Goal: Task Accomplishment & Management: Manage account settings

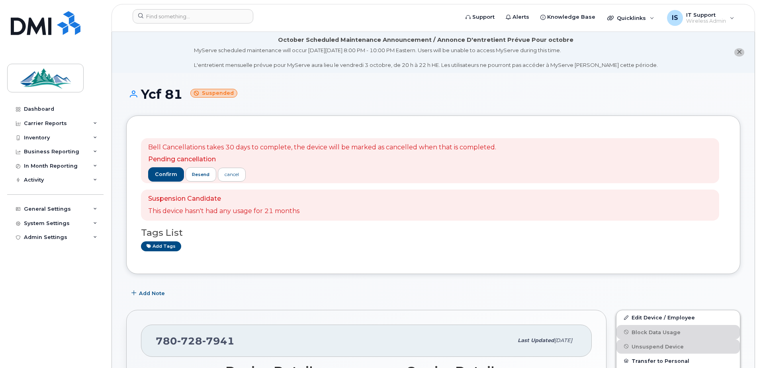
scroll to position [279, 0]
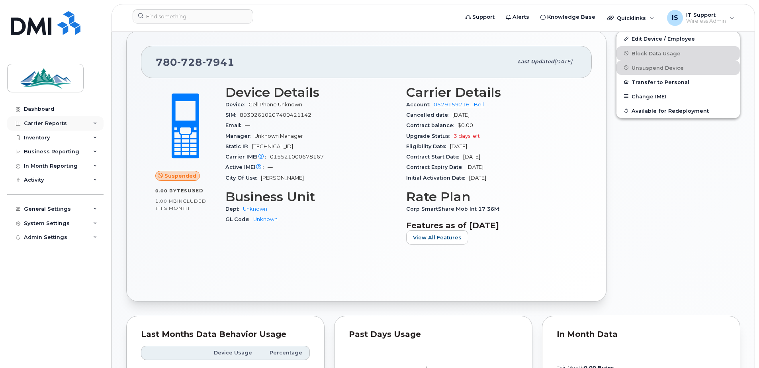
click at [32, 126] on div "Carrier Reports" at bounding box center [45, 123] width 43 height 6
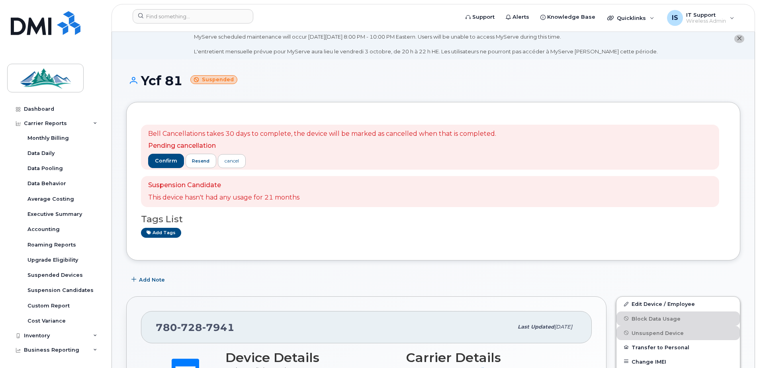
scroll to position [0, 0]
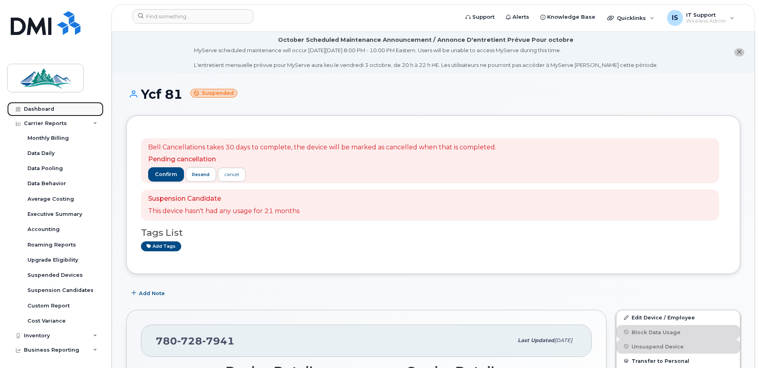
click at [45, 107] on div "Dashboard" at bounding box center [39, 109] width 30 height 6
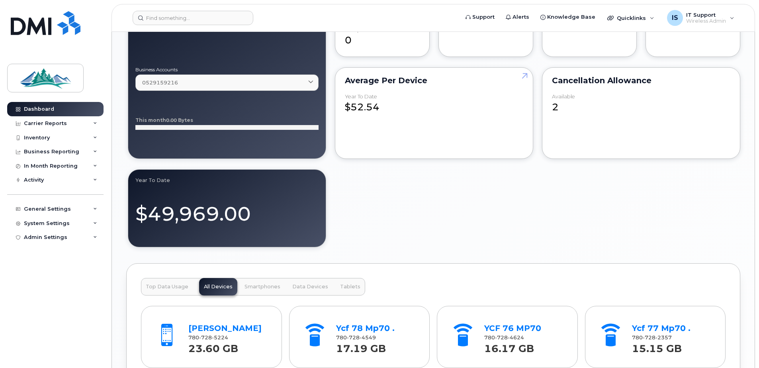
scroll to position [916, 0]
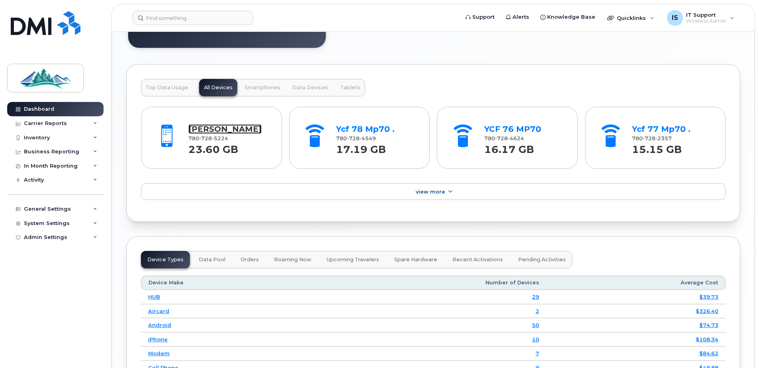
click at [200, 128] on link "Jeffrey Morrison" at bounding box center [224, 129] width 73 height 10
click at [353, 129] on link "Ycf 78 Mp70 ." at bounding box center [365, 129] width 59 height 10
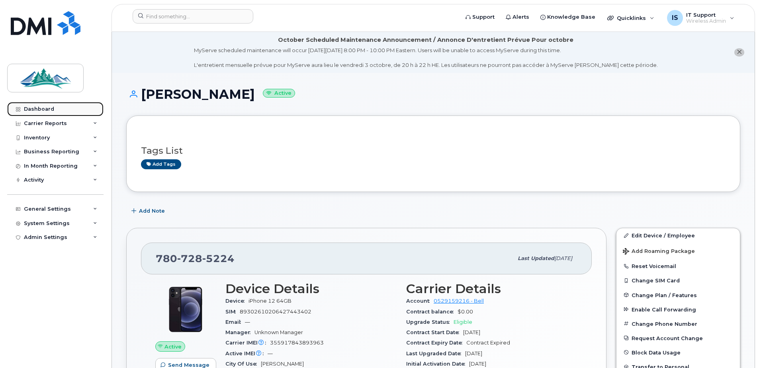
click at [32, 105] on link "Dashboard" at bounding box center [55, 109] width 96 height 14
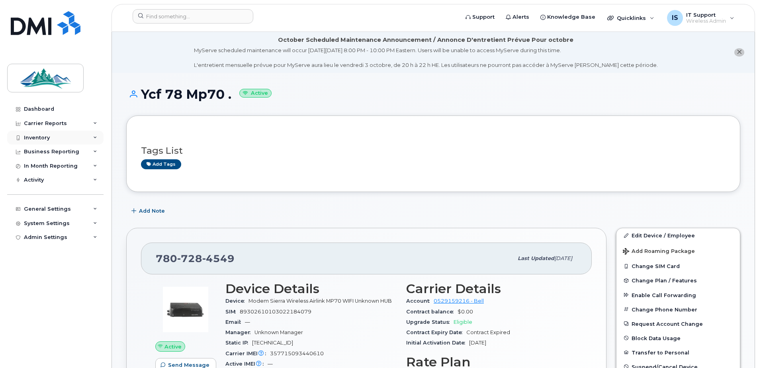
click at [28, 133] on div "Inventory" at bounding box center [55, 138] width 96 height 14
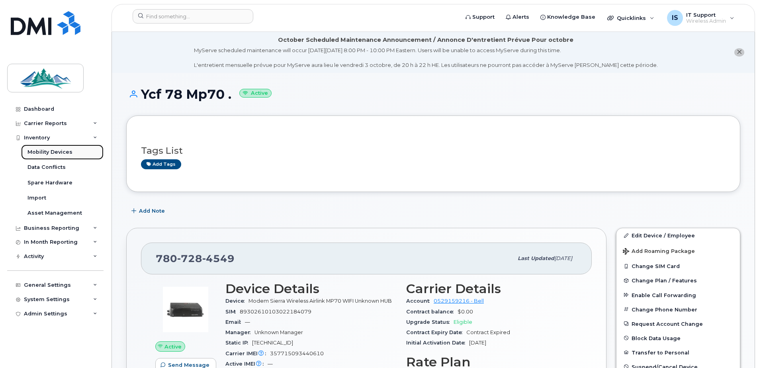
click at [56, 150] on div "Mobility Devices" at bounding box center [49, 152] width 45 height 7
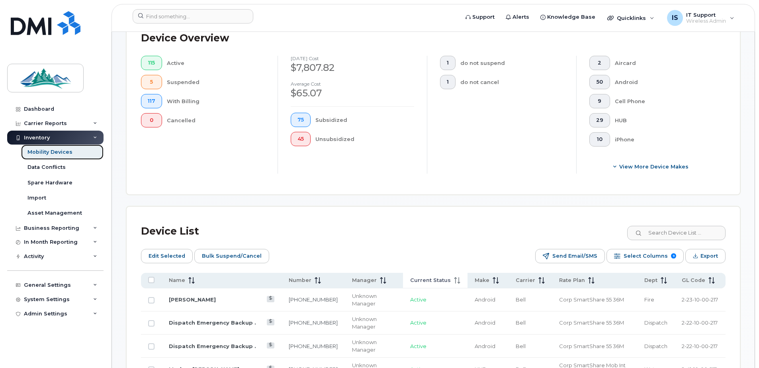
scroll to position [340, 0]
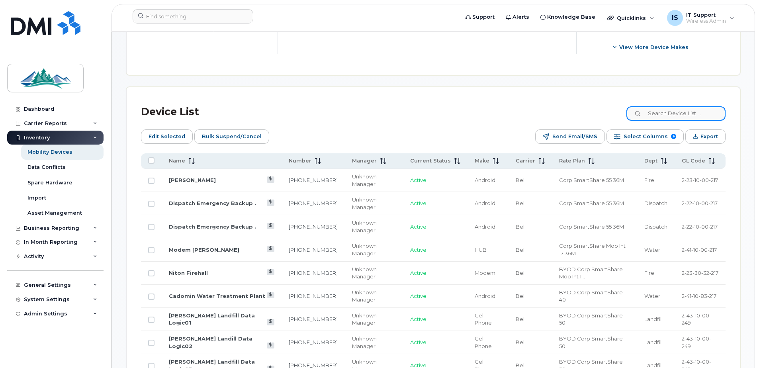
click at [667, 112] on input at bounding box center [676, 113] width 99 height 14
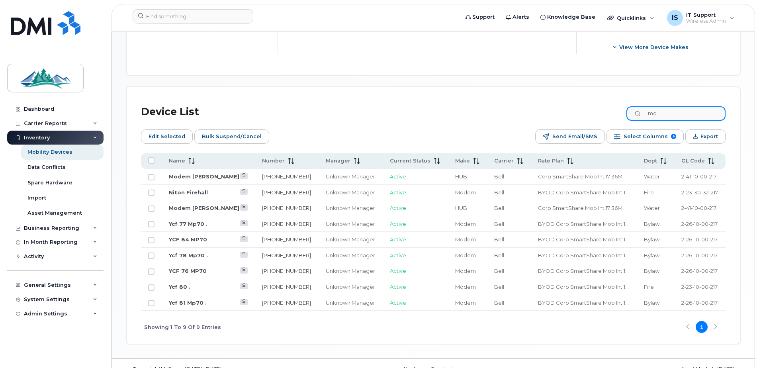
type input "m"
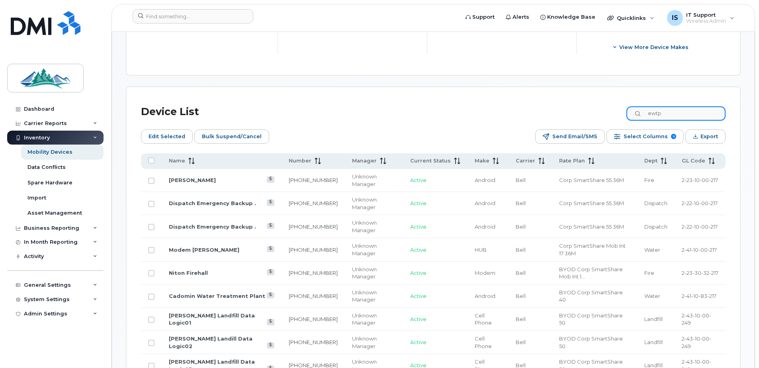
scroll to position [230, 0]
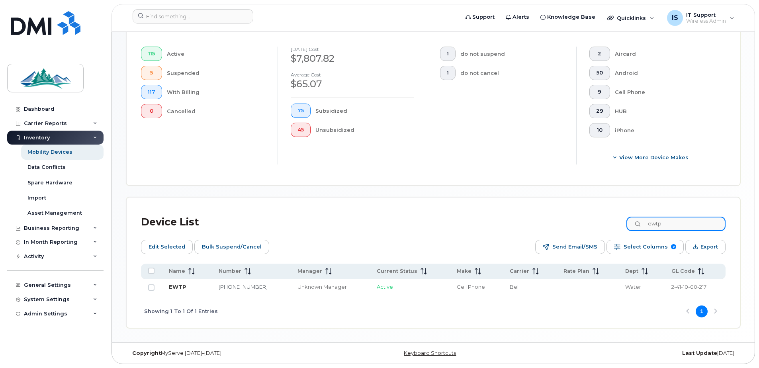
type input "ewtp"
click at [178, 286] on link "EWTP" at bounding box center [178, 287] width 18 height 6
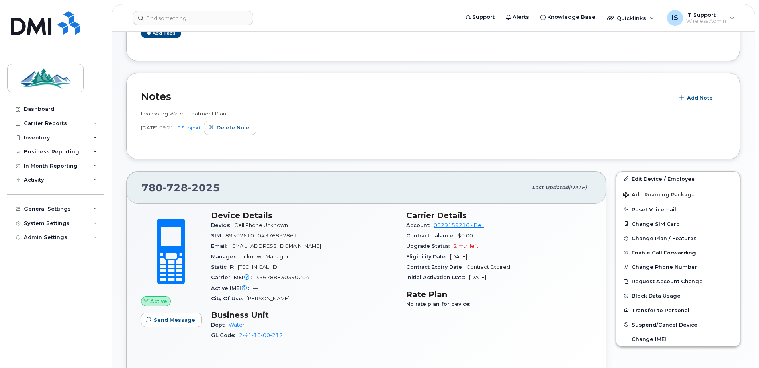
scroll to position [199, 0]
click at [668, 178] on link "Edit Device / Employee" at bounding box center [679, 178] width 124 height 14
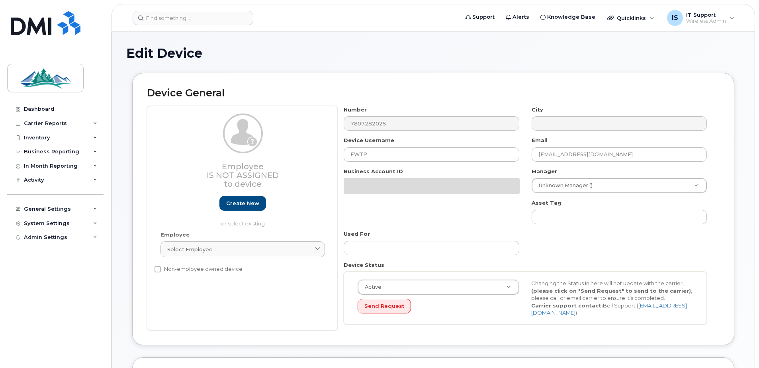
select select "4308147"
select select "4308167"
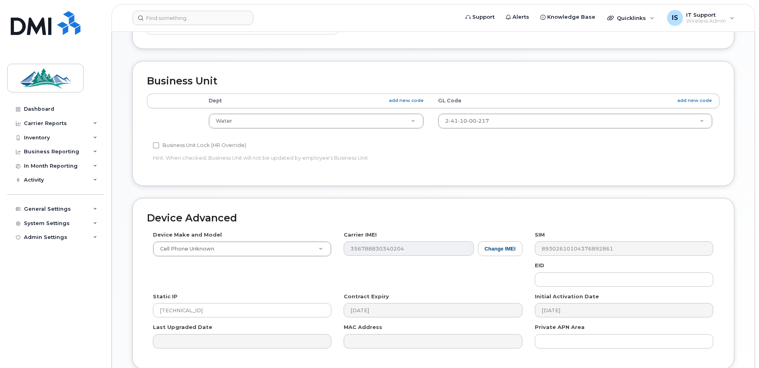
scroll to position [319, 0]
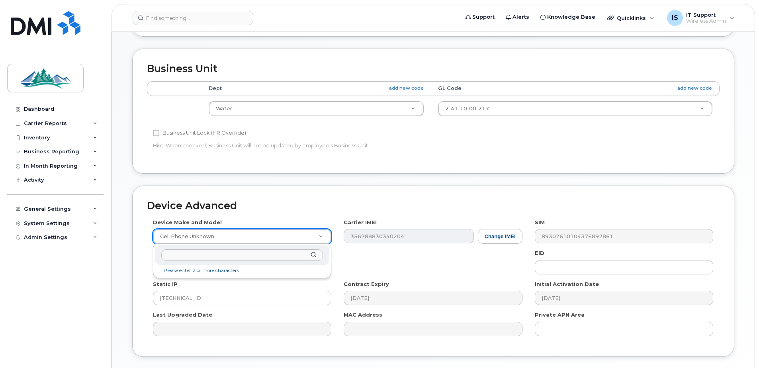
click at [170, 271] on li "Please enter 2 or more characters" at bounding box center [242, 271] width 171 height 8
click at [201, 257] on input "text" at bounding box center [242, 255] width 162 height 12
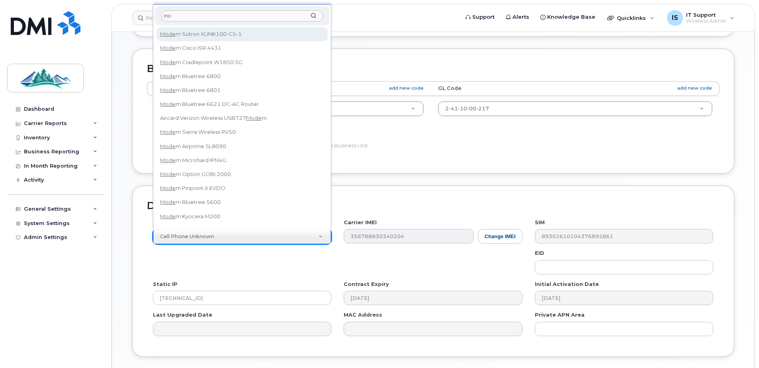
type input "m"
type input "f"
type input "h"
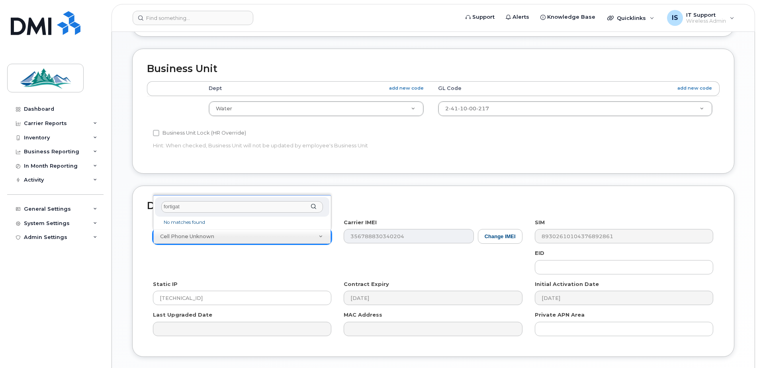
type input "fortigate"
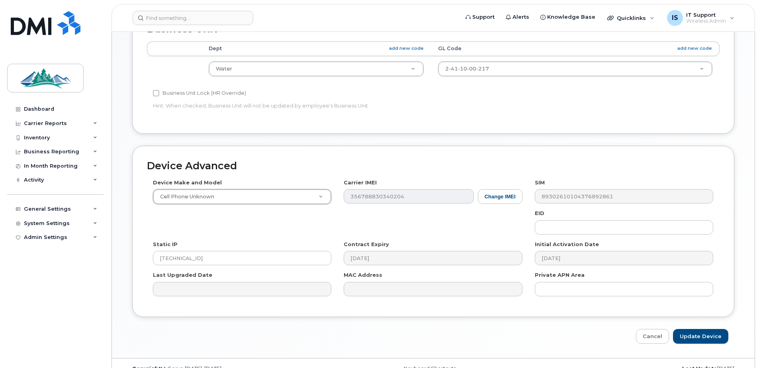
scroll to position [374, 0]
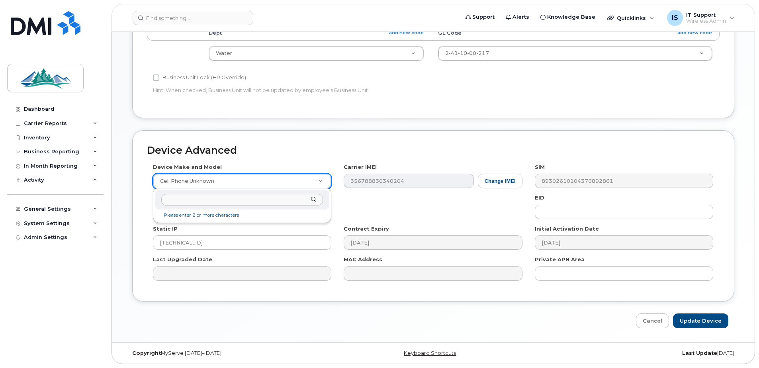
click at [203, 218] on li "Please enter 2 or more characters" at bounding box center [242, 215] width 171 height 8
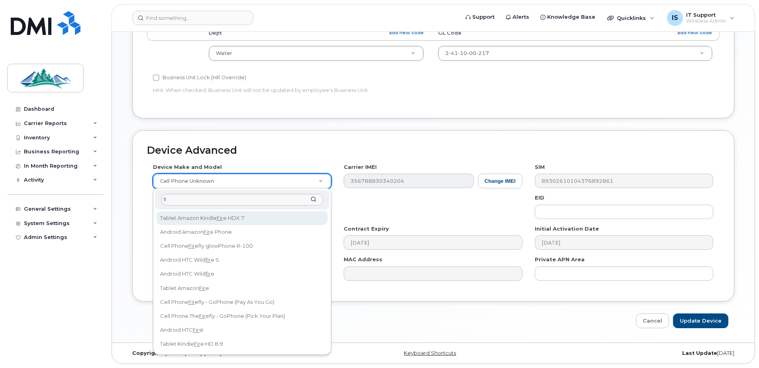
type input "f"
